Goal: Find specific page/section: Find specific page/section

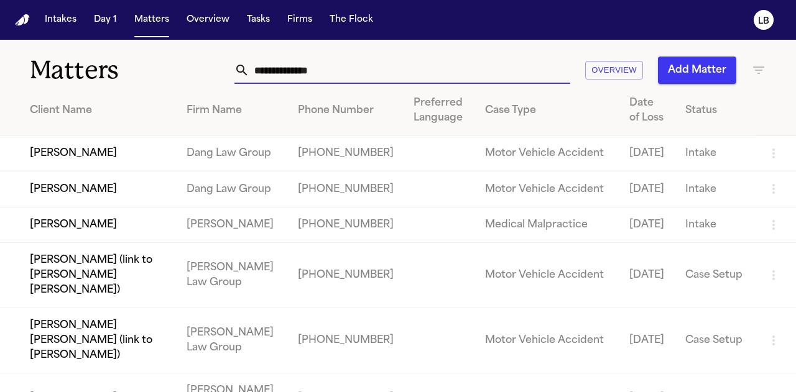
click at [297, 69] on input "text" at bounding box center [409, 70] width 321 height 27
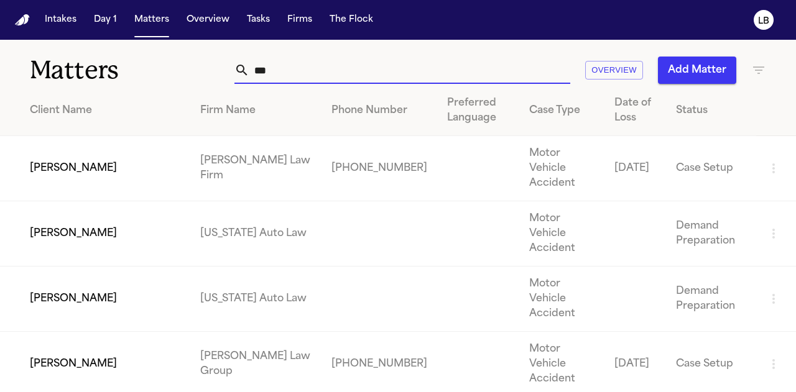
type input "***"
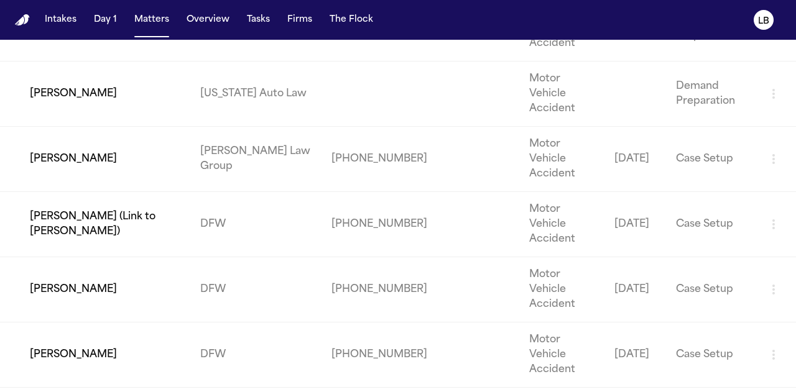
scroll to position [205, 0]
click at [25, 323] on td "[PERSON_NAME]" at bounding box center [95, 355] width 190 height 65
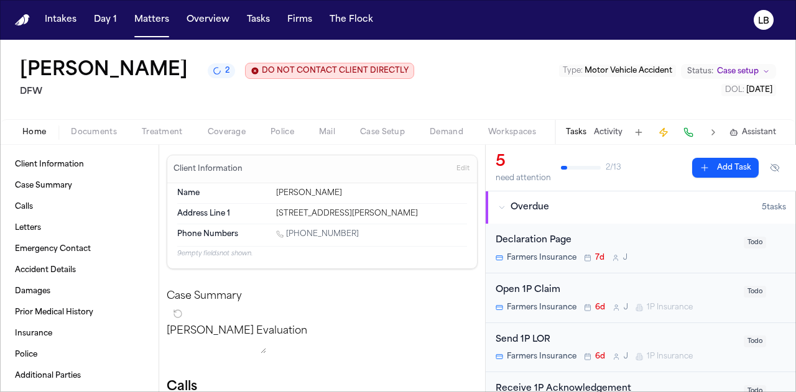
click at [606, 132] on button "Activity" at bounding box center [608, 132] width 29 height 10
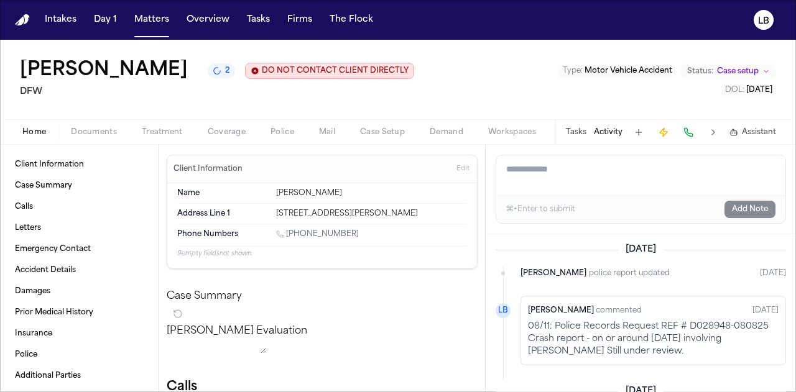
scroll to position [1, 0]
click at [92, 131] on span "Documents" at bounding box center [94, 132] width 46 height 10
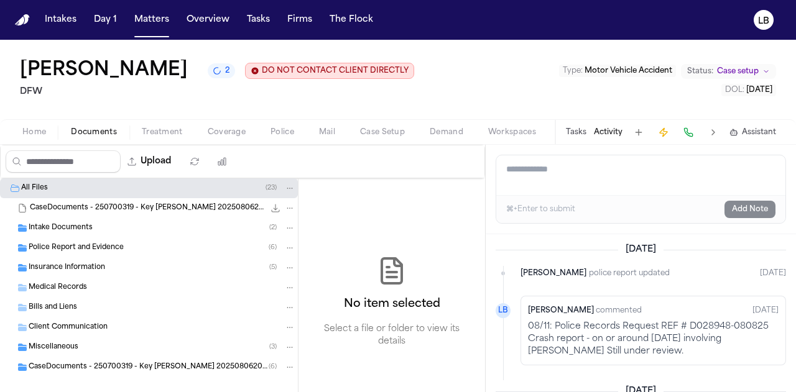
click at [101, 239] on div "Police Report and Evidence ( 6 )" at bounding box center [149, 248] width 298 height 20
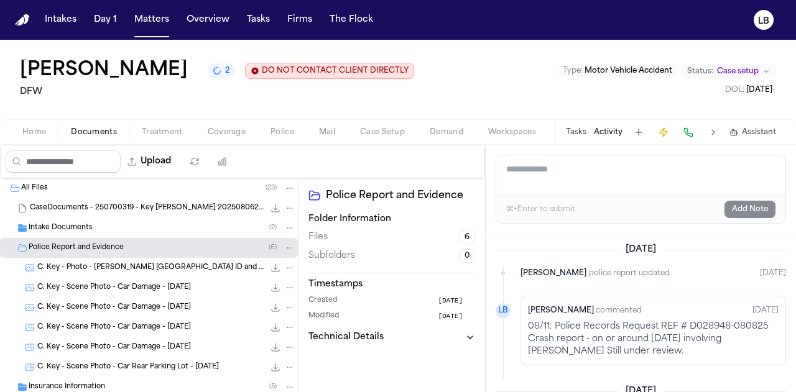
click at [215, 211] on span "CaseDocuments - 250700319 - Key [PERSON_NAME] 20250806200615.zip" at bounding box center [147, 208] width 234 height 11
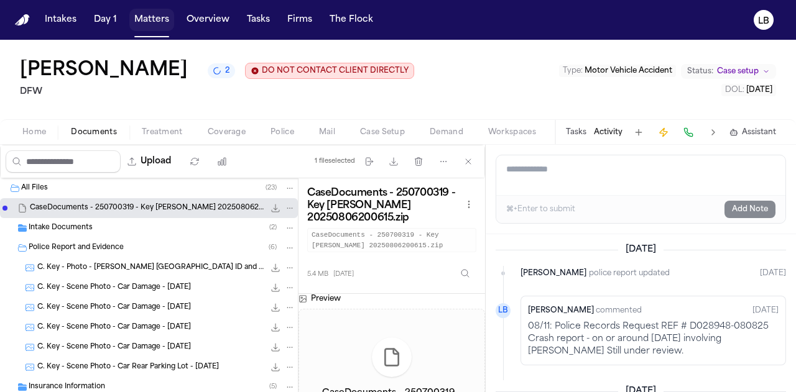
click at [145, 14] on button "Matters" at bounding box center [151, 20] width 45 height 22
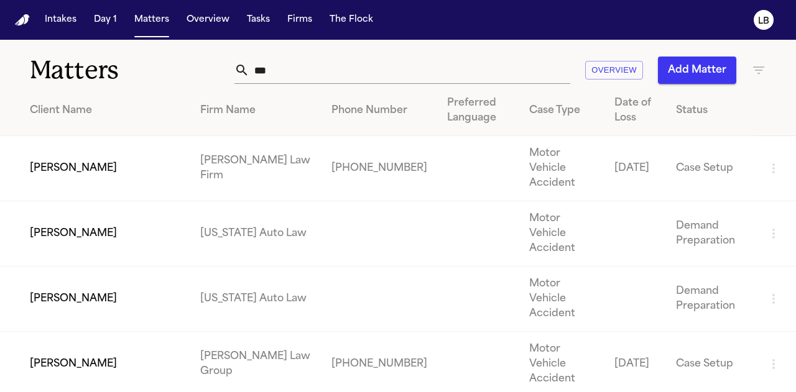
click at [261, 59] on input "***" at bounding box center [409, 70] width 321 height 27
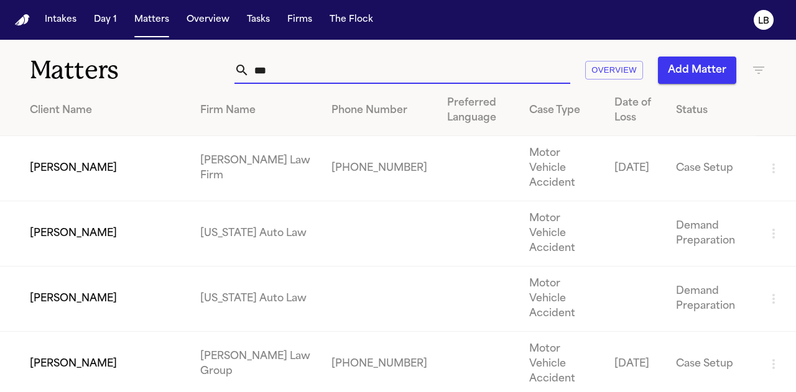
click at [261, 59] on input "***" at bounding box center [409, 70] width 321 height 27
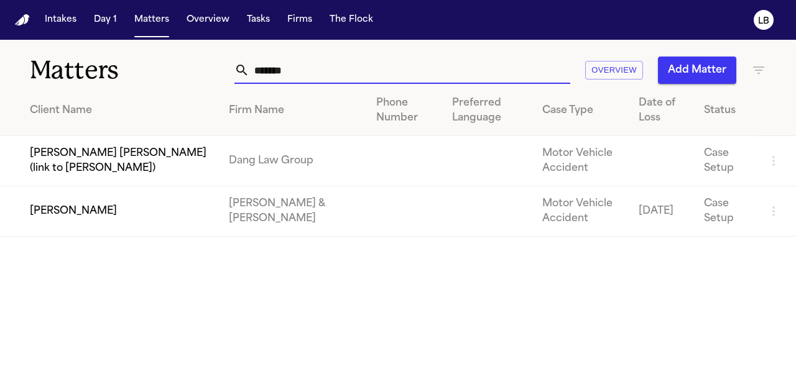
type input "*******"
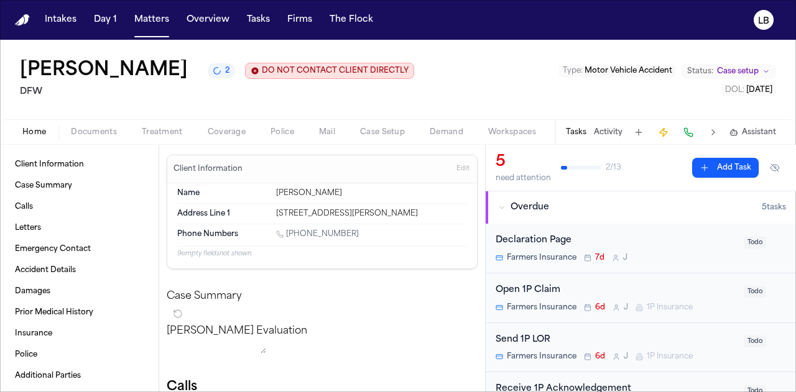
click at [91, 114] on div "[PERSON_NAME] Key 2 DO NOT CONTACT CLIENT DIRECTLY DO NOT CONTACT DFW Type : Mo…" at bounding box center [398, 80] width 796 height 80
click at [99, 144] on div "Home Documents Treatment Coverage Police Mail Case Setup Demand Workspaces Arti…" at bounding box center [398, 131] width 796 height 25
click at [88, 131] on span "Documents" at bounding box center [94, 132] width 46 height 10
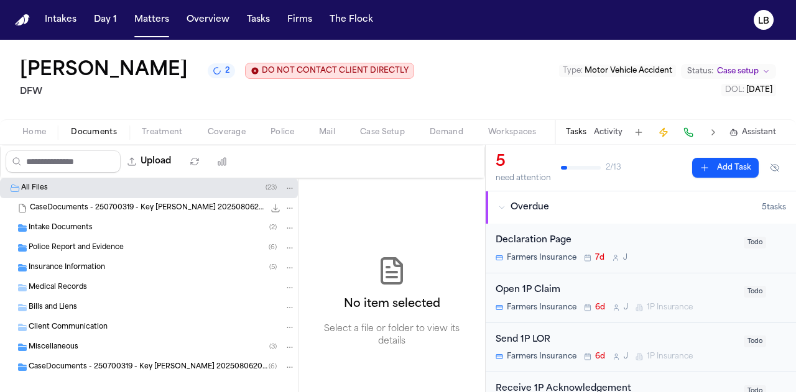
click at [114, 224] on div "Intake Documents ( 2 )" at bounding box center [162, 228] width 267 height 11
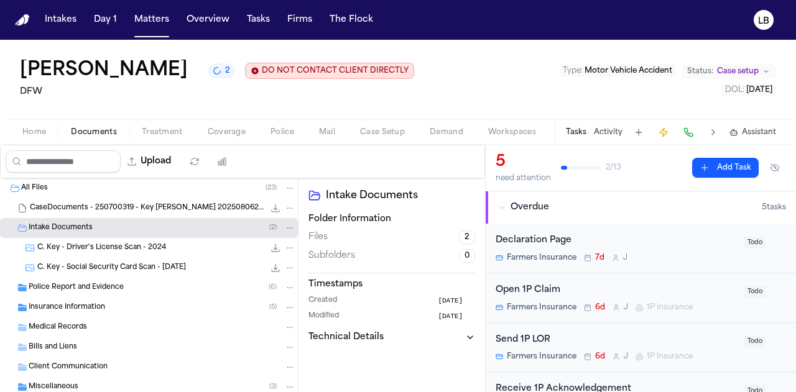
click at [123, 293] on div "Police Report and Evidence ( 6 )" at bounding box center [149, 288] width 298 height 20
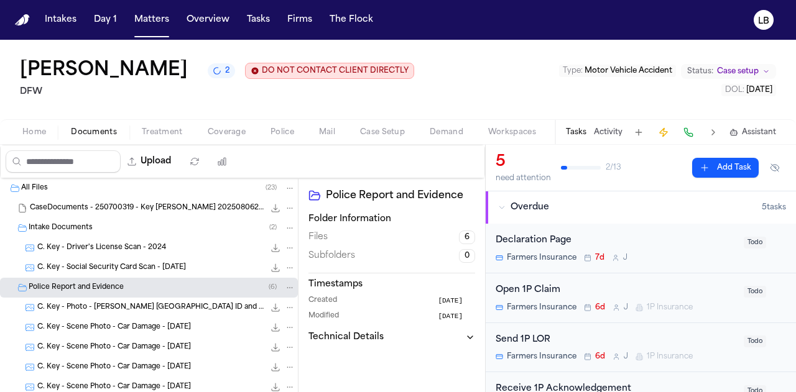
scroll to position [537, 0]
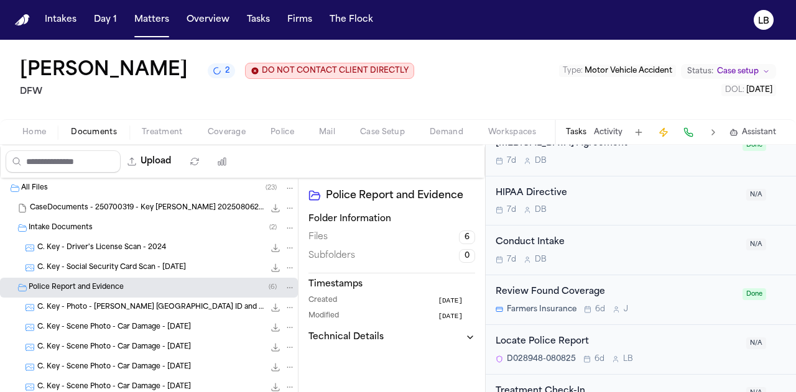
click at [563, 335] on div "Locate Police Report" at bounding box center [616, 342] width 243 height 14
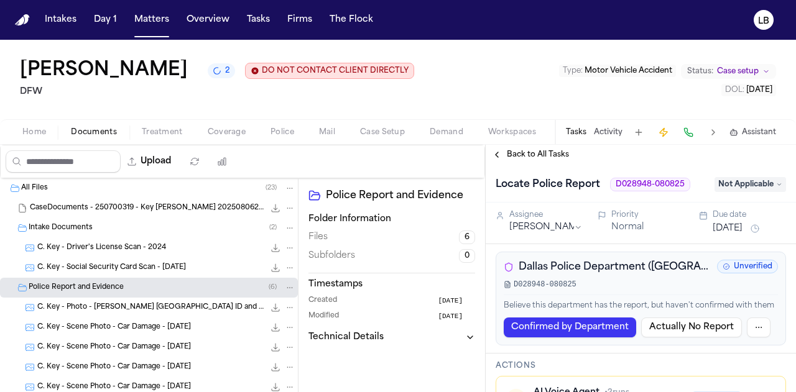
click at [613, 133] on button "Activity" at bounding box center [608, 132] width 29 height 10
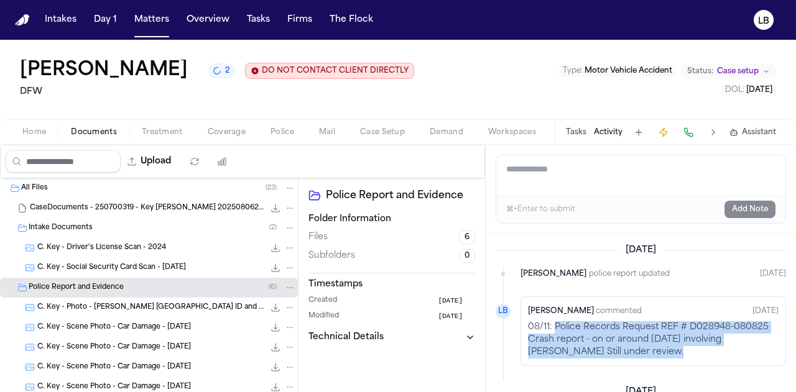
drag, startPoint x: 554, startPoint y: 327, endPoint x: 633, endPoint y: 347, distance: 81.4
click at [633, 347] on p "08/11: Police Records Request REF # D028948-080825 Crash report - on or around …" at bounding box center [653, 339] width 250 height 37
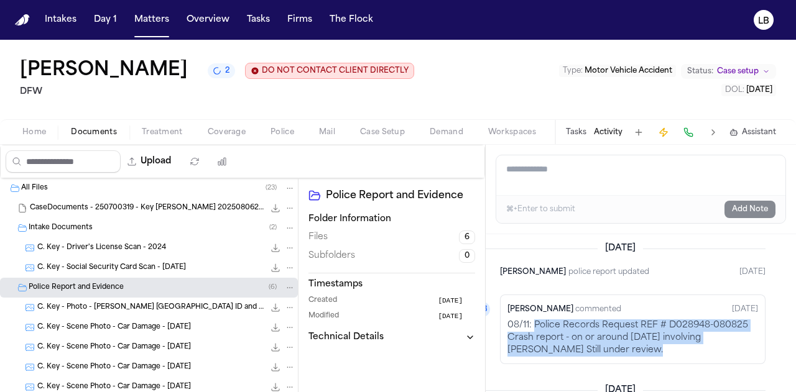
scroll to position [2, 20]
click at [595, 326] on p "08/11: Police Records Request REF # D028948-080825 Crash report - on or around …" at bounding box center [633, 337] width 250 height 37
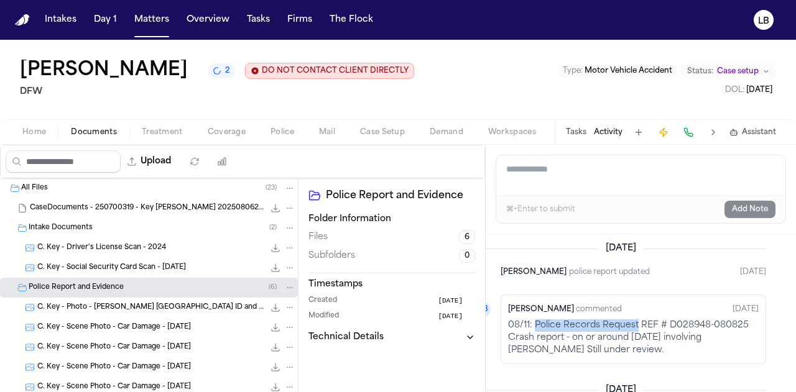
drag, startPoint x: 635, startPoint y: 324, endPoint x: 537, endPoint y: 326, distance: 97.6
click at [537, 326] on p "08/11: Police Records Request REF # D028948-080825 Crash report - on or around …" at bounding box center [633, 337] width 250 height 37
copy p "Police Records Request"
click at [147, 16] on button "Matters" at bounding box center [151, 20] width 45 height 22
